Goal: Obtain resource: Download file/media

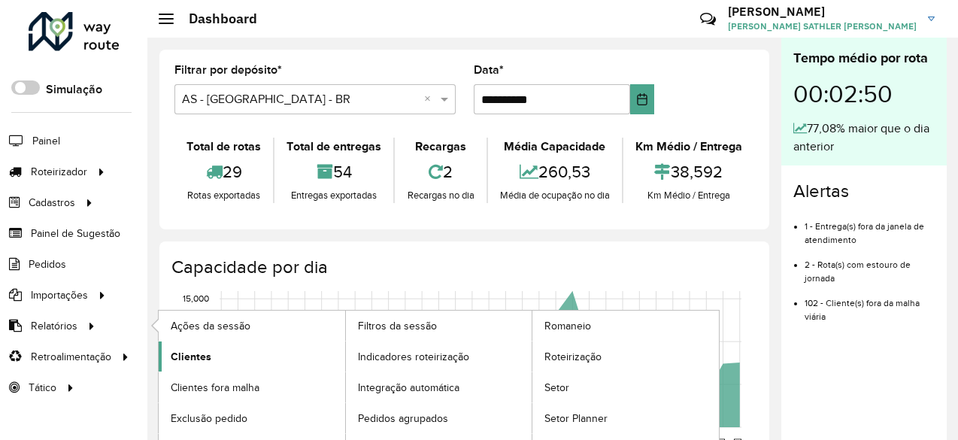
click at [209, 356] on span "Clientes" at bounding box center [191, 357] width 41 height 16
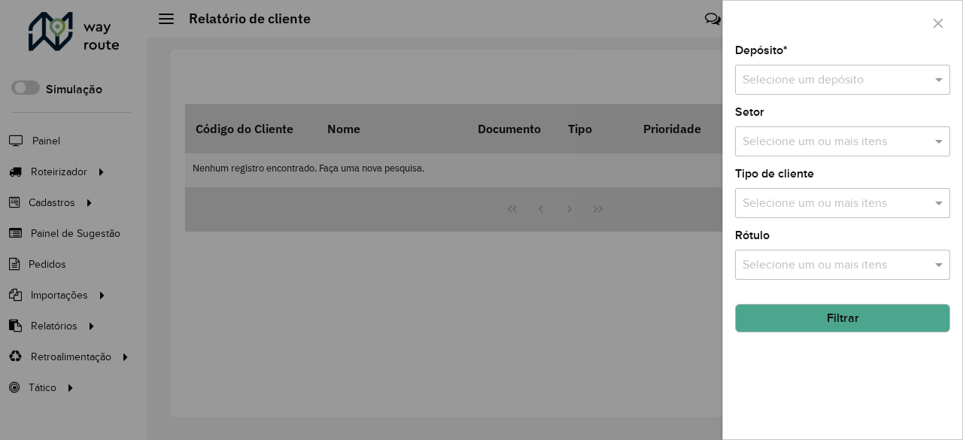
click at [814, 80] on input "text" at bounding box center [827, 80] width 170 height 18
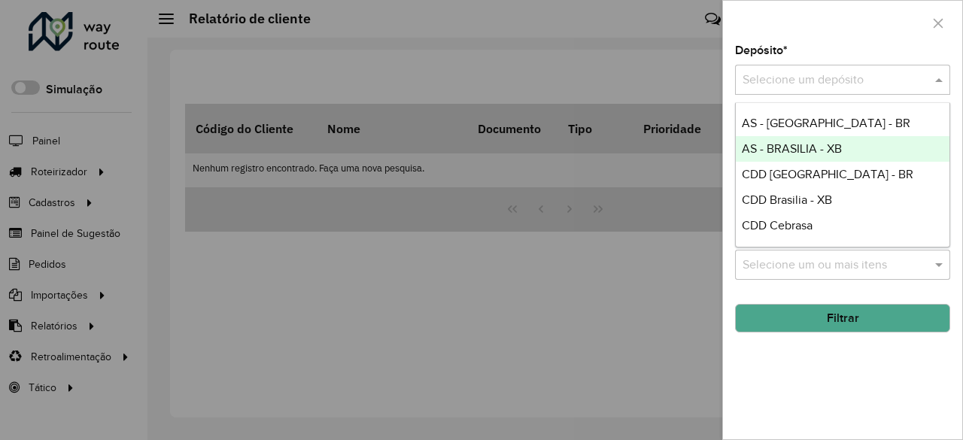
click at [817, 151] on span "AS - BRASILIA - XB" at bounding box center [792, 148] width 100 height 13
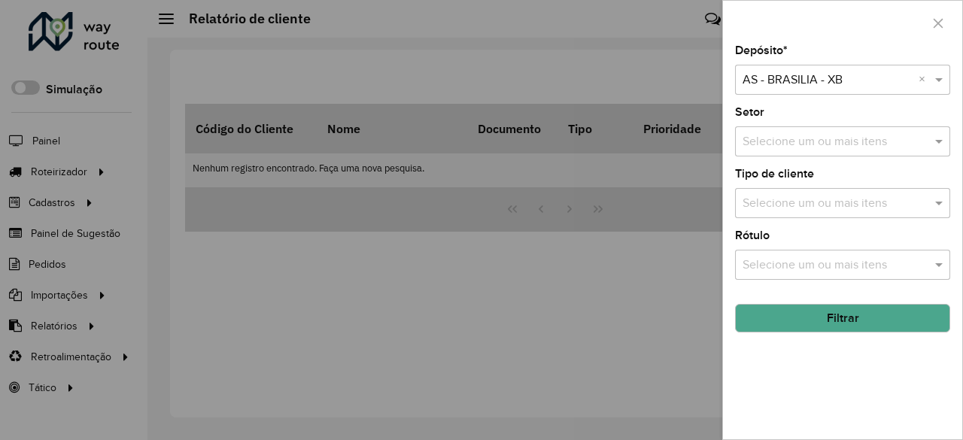
click at [817, 77] on input "text" at bounding box center [827, 80] width 170 height 18
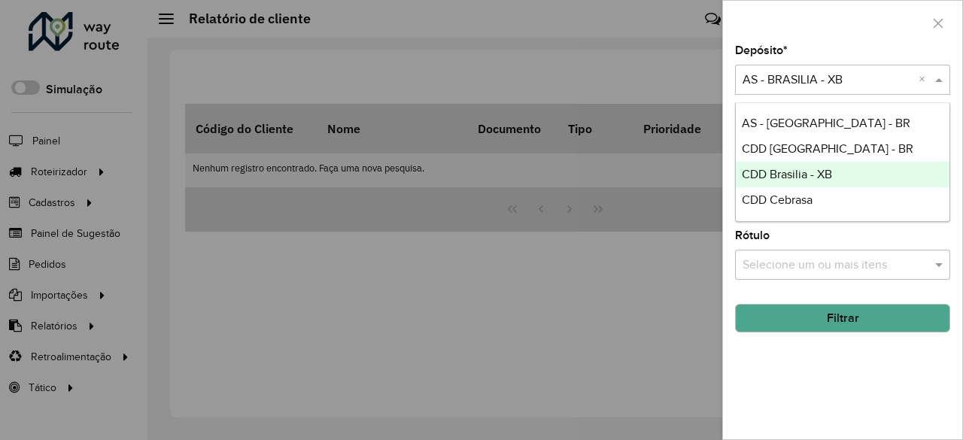
click at [818, 168] on span "CDD Brasilia - XB" at bounding box center [787, 174] width 90 height 13
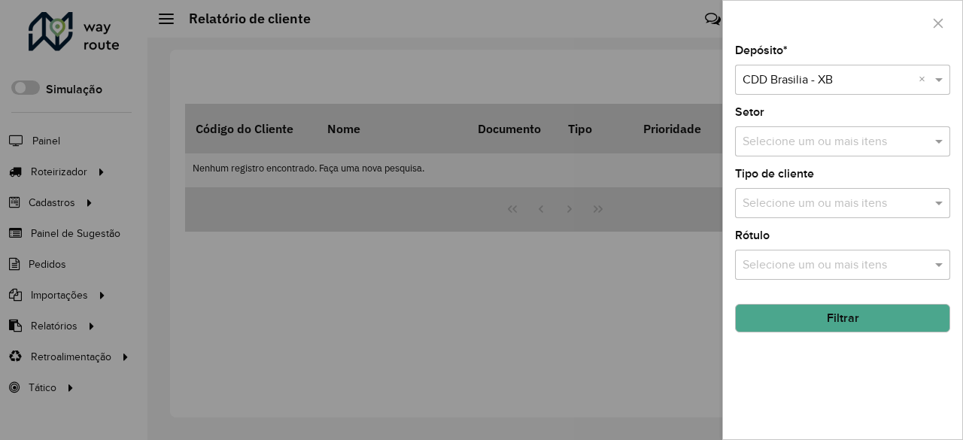
click at [828, 75] on input "text" at bounding box center [827, 80] width 170 height 18
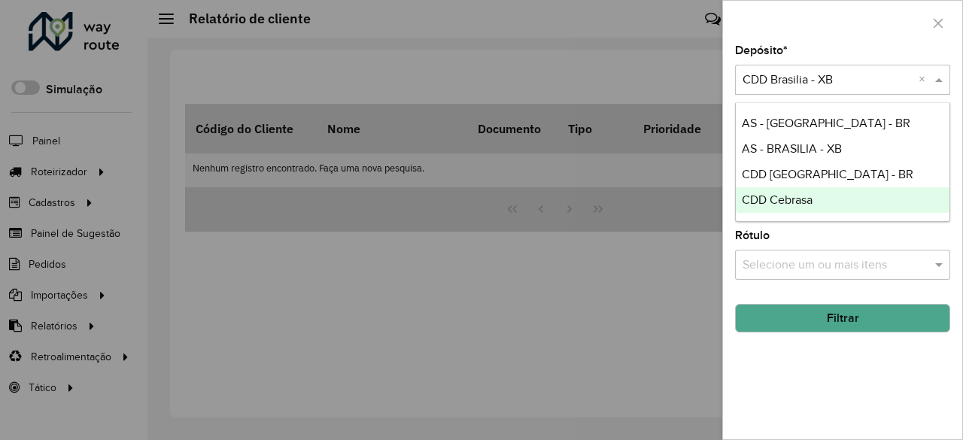
click at [842, 241] on div "Rótulo Selecione um ou mais itens" at bounding box center [842, 255] width 215 height 50
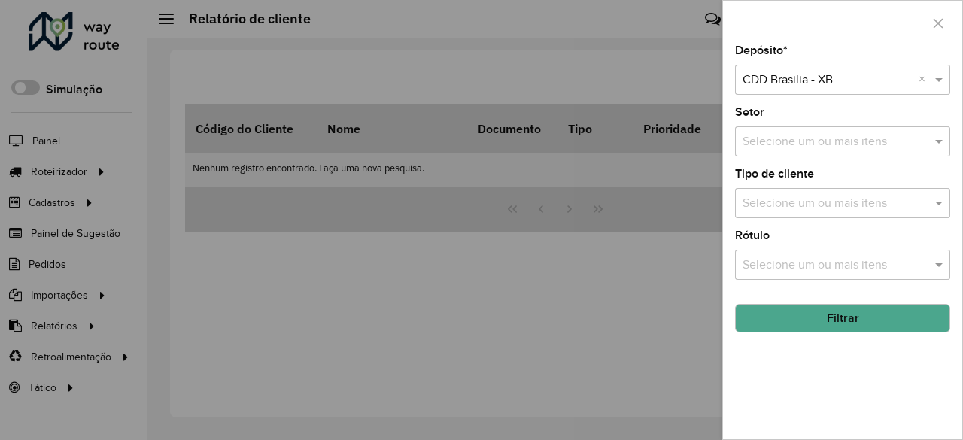
click at [838, 318] on button "Filtrar" at bounding box center [842, 318] width 215 height 29
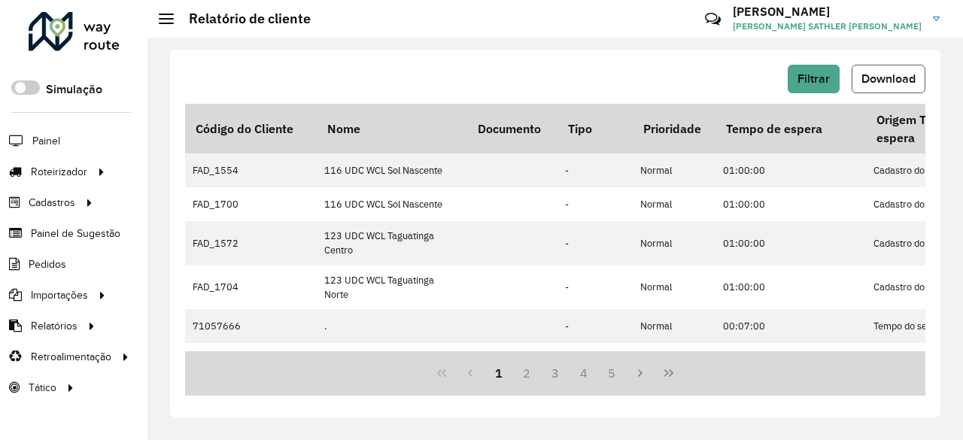
click at [899, 74] on span "Download" at bounding box center [888, 78] width 54 height 13
